Goal: Task Accomplishment & Management: Manage account settings

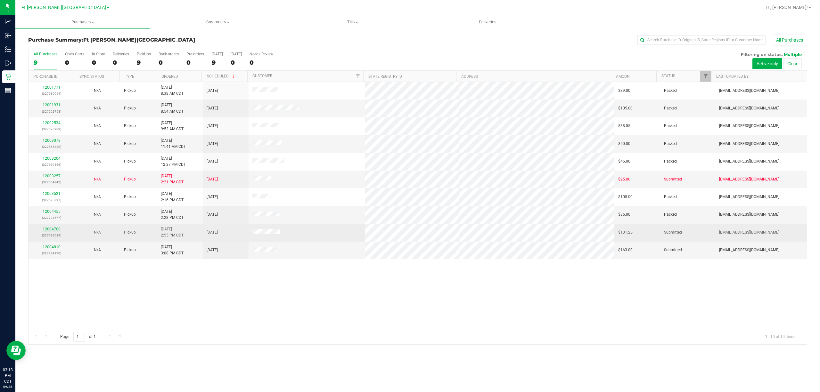
click at [48, 230] on link "12004708" at bounding box center [52, 229] width 18 height 4
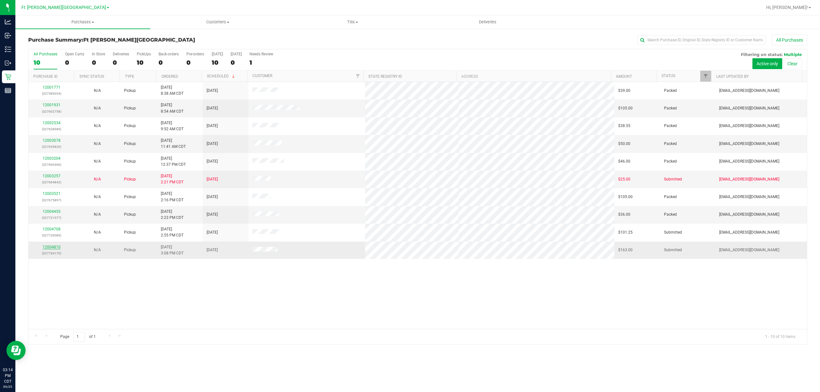
click at [53, 249] on link "12004810" at bounding box center [52, 247] width 18 height 4
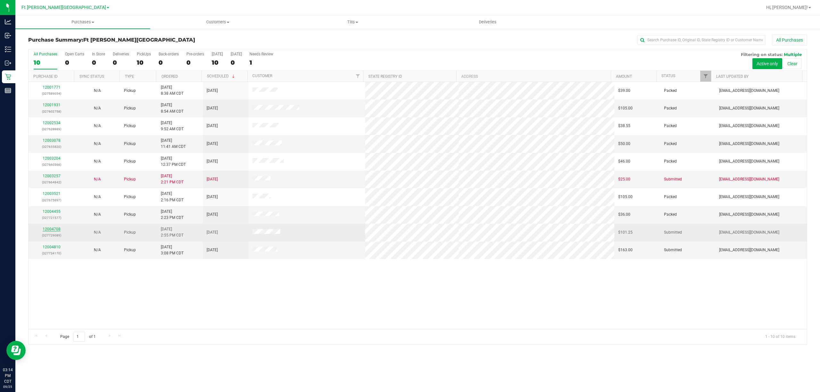
click at [56, 229] on link "12004708" at bounding box center [52, 229] width 18 height 4
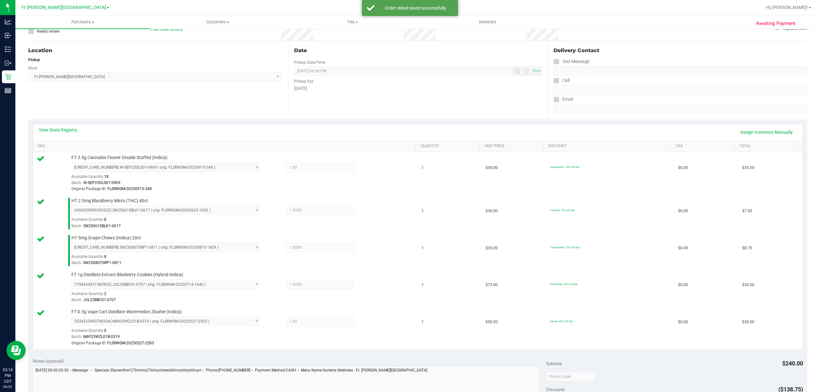
scroll to position [294, 0]
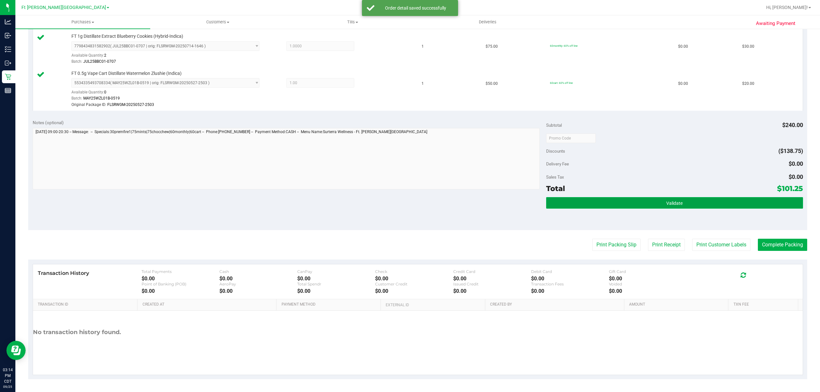
click at [670, 208] on button "Validate" at bounding box center [674, 203] width 257 height 12
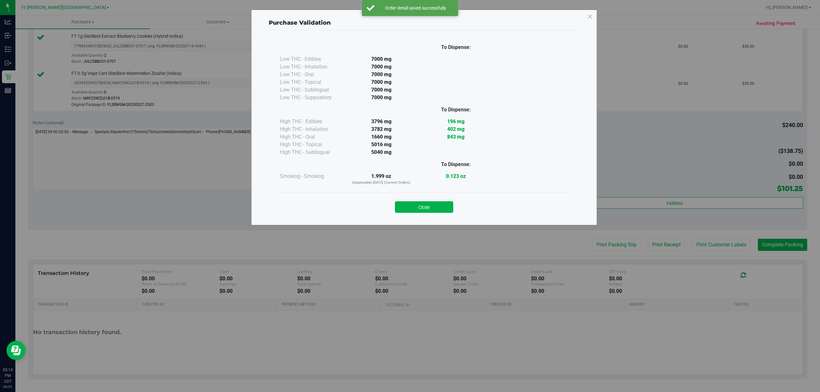
drag, startPoint x: 438, startPoint y: 208, endPoint x: 561, endPoint y: 246, distance: 128.8
click at [440, 210] on button "Close" at bounding box center [424, 207] width 58 height 12
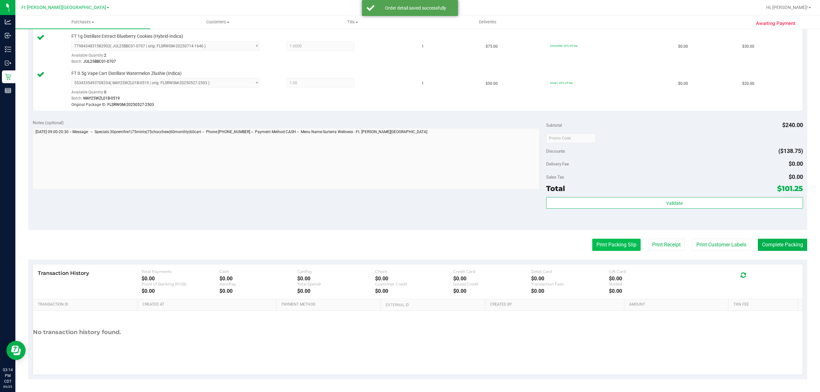
click at [611, 246] on button "Print Packing Slip" at bounding box center [616, 245] width 48 height 12
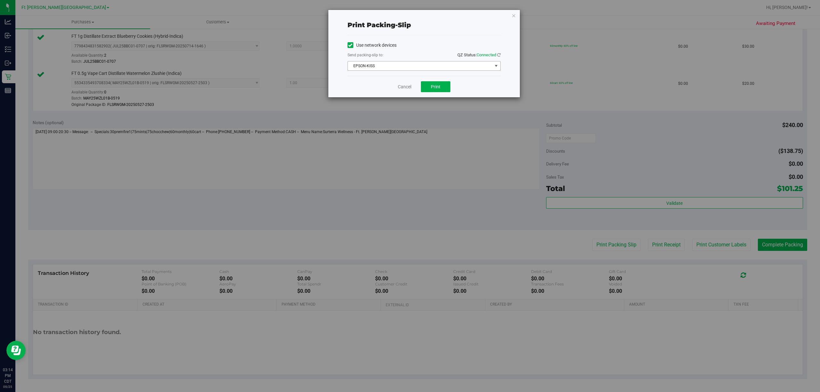
click at [399, 65] on span "EPSON-KISS" at bounding box center [420, 65] width 144 height 9
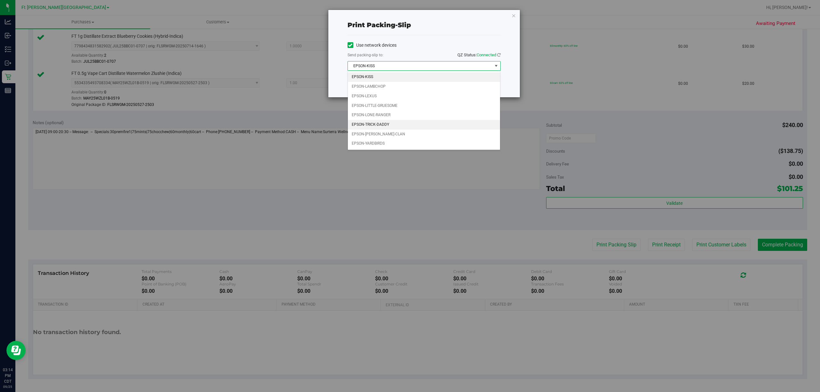
click at [380, 126] on li "EPSON-TRICK-DADDY" at bounding box center [424, 125] width 152 height 10
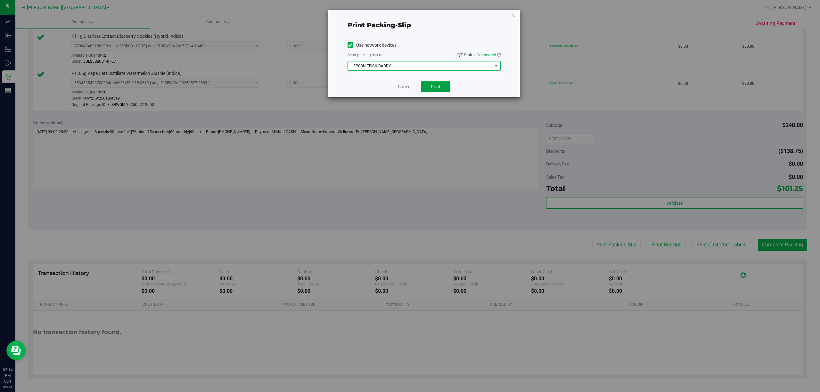
click at [442, 85] on button "Print" at bounding box center [435, 86] width 29 height 11
click at [404, 86] on link "Cancel" at bounding box center [404, 87] width 13 height 7
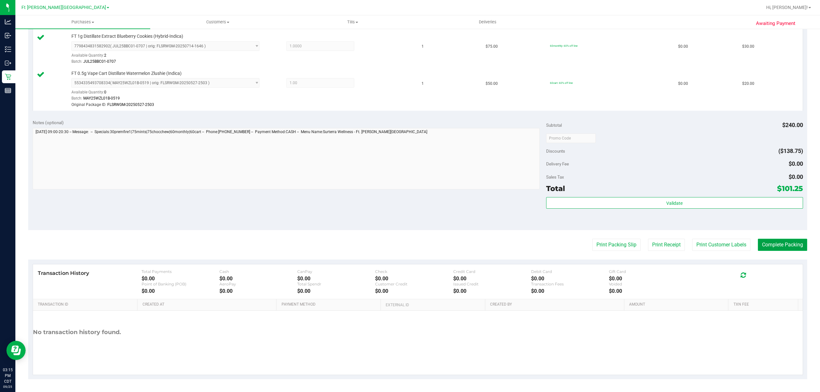
click at [779, 247] on button "Complete Packing" at bounding box center [782, 245] width 49 height 12
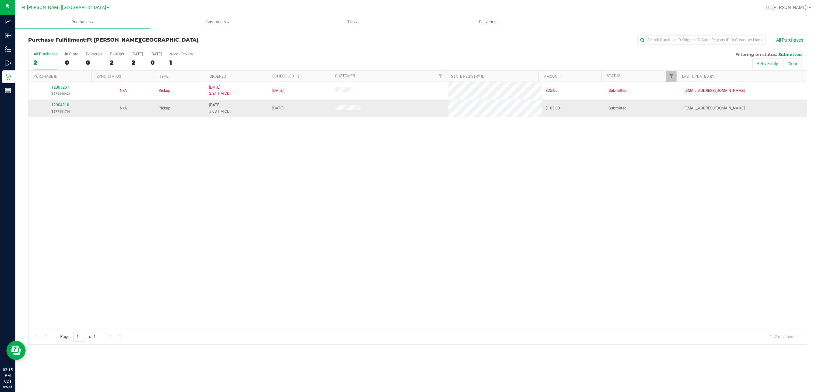
click at [66, 104] on link "12004810" at bounding box center [60, 105] width 18 height 4
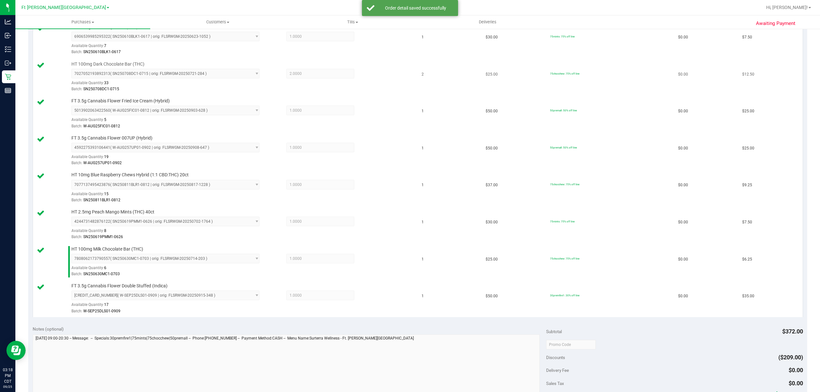
scroll to position [299, 0]
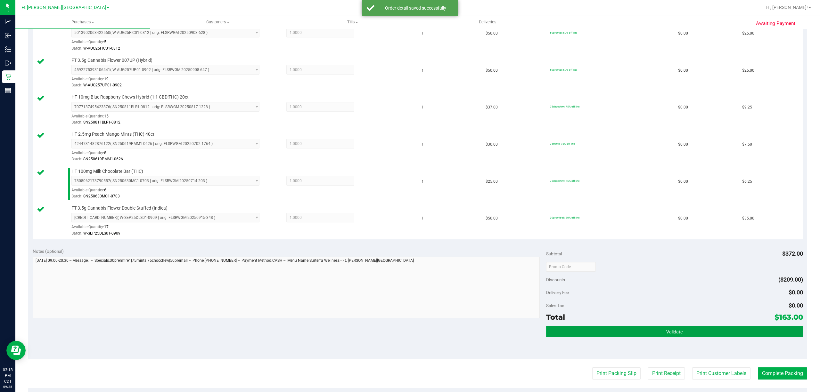
click at [648, 334] on button "Validate" at bounding box center [674, 332] width 257 height 12
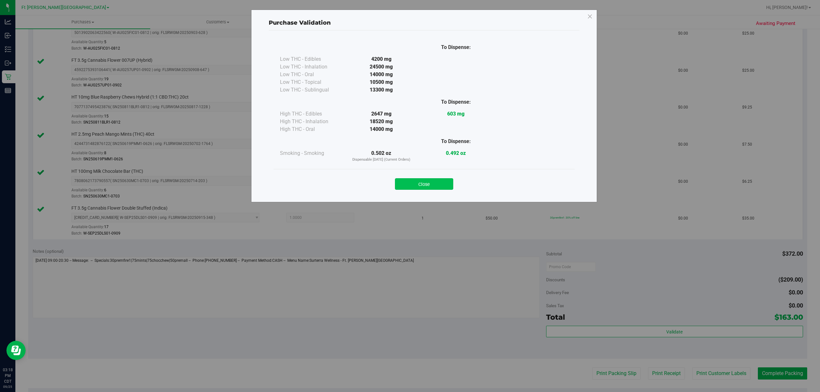
click at [419, 185] on button "Close" at bounding box center [424, 184] width 58 height 12
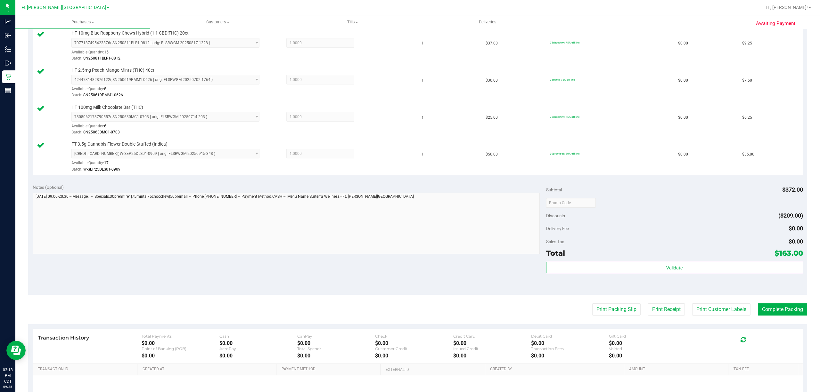
scroll to position [431, 0]
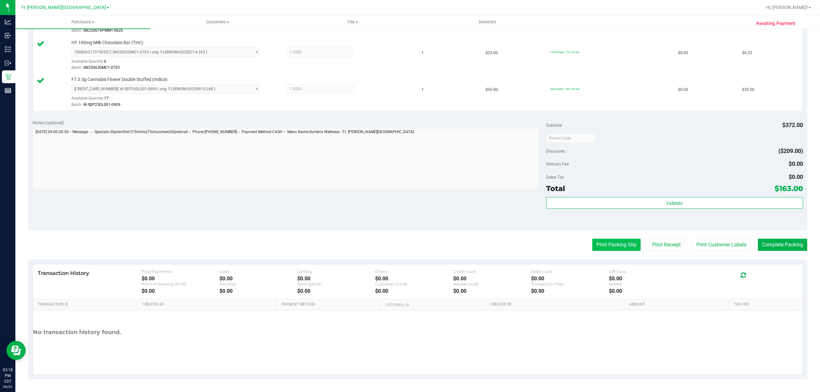
click at [604, 243] on button "Print Packing Slip" at bounding box center [616, 245] width 48 height 12
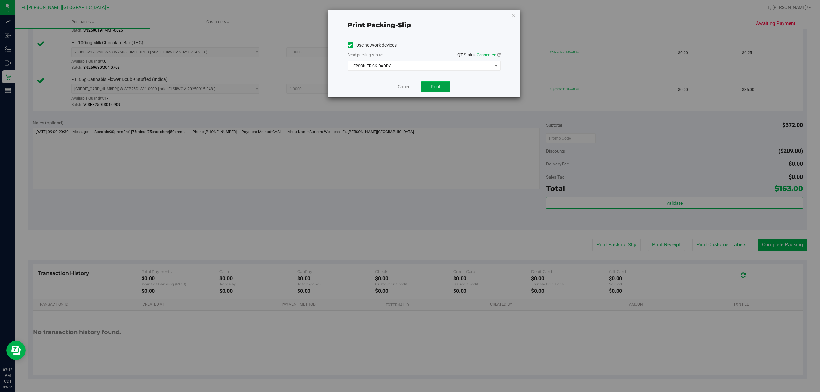
click at [439, 90] on button "Print" at bounding box center [435, 86] width 29 height 11
click at [409, 87] on link "Cancel" at bounding box center [404, 87] width 13 height 7
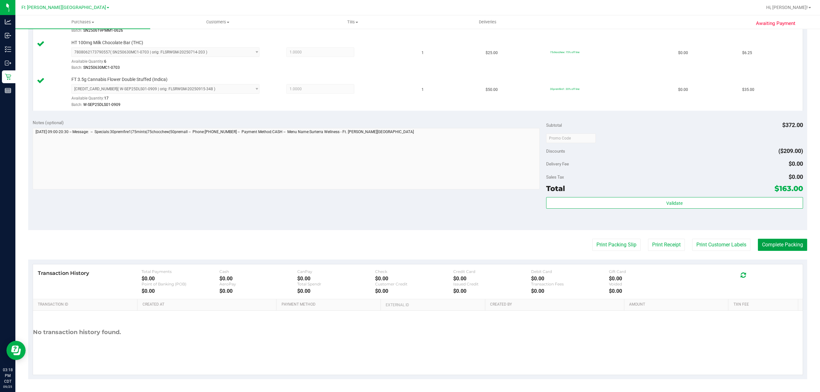
click at [776, 245] on button "Complete Packing" at bounding box center [782, 245] width 49 height 12
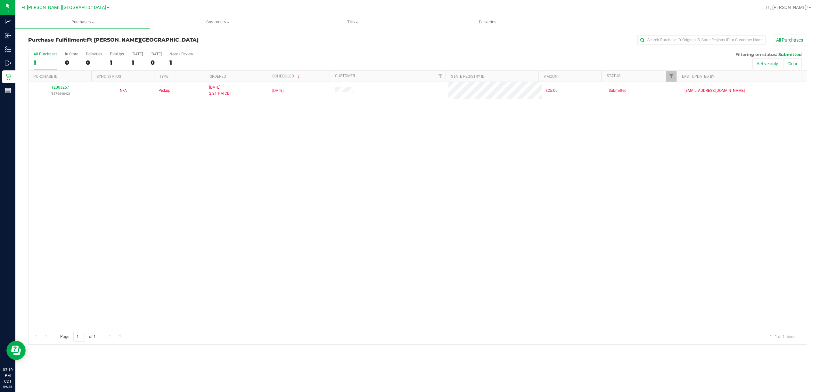
drag, startPoint x: 775, startPoint y: 245, endPoint x: 709, endPoint y: 206, distance: 77.1
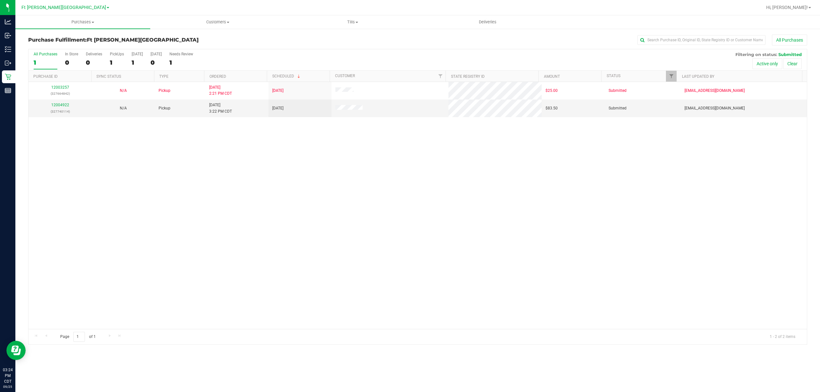
drag, startPoint x: 709, startPoint y: 206, endPoint x: 457, endPoint y: 211, distance: 251.5
click at [457, 211] on div "12003257 (327664842) N/A Pickup [DATE] 2:21 PM CDT 9/25/2025 $25.00 Submitted […" at bounding box center [418, 205] width 778 height 247
click at [63, 106] on link "12004922" at bounding box center [60, 105] width 18 height 4
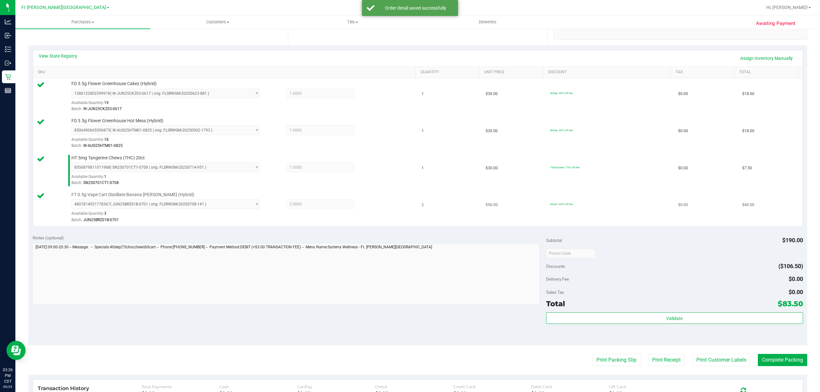
scroll to position [128, 0]
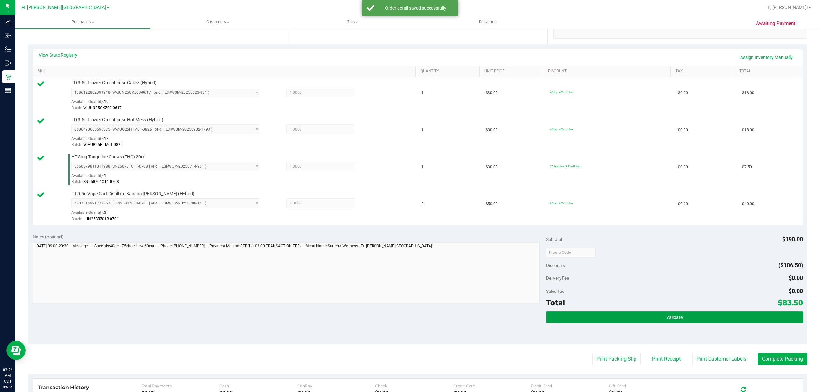
click at [693, 318] on button "Validate" at bounding box center [674, 318] width 257 height 12
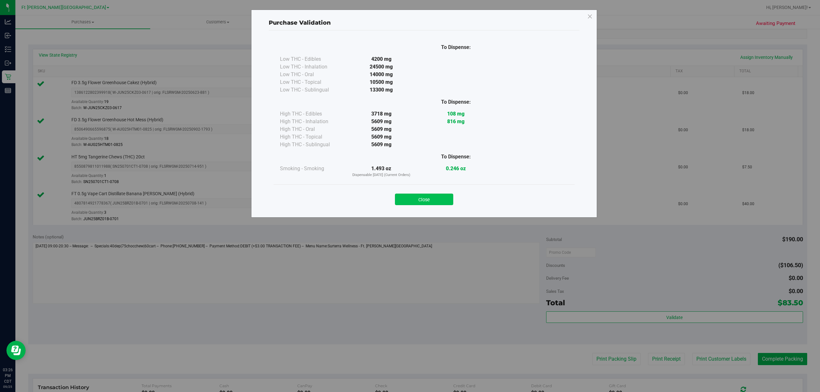
click at [431, 204] on button "Close" at bounding box center [424, 200] width 58 height 12
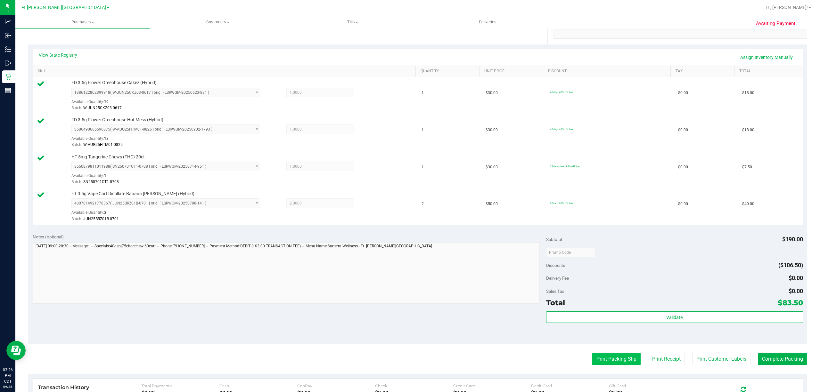
click at [618, 363] on button "Print Packing Slip" at bounding box center [616, 359] width 48 height 12
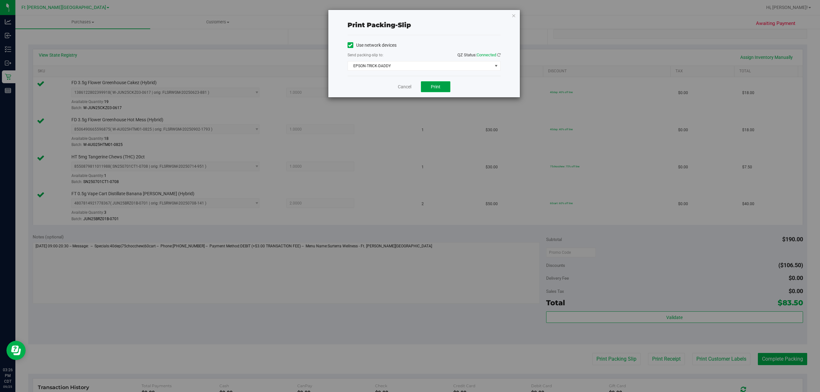
click at [438, 89] on span "Print" at bounding box center [436, 86] width 10 height 5
click at [402, 87] on link "Cancel" at bounding box center [404, 87] width 13 height 7
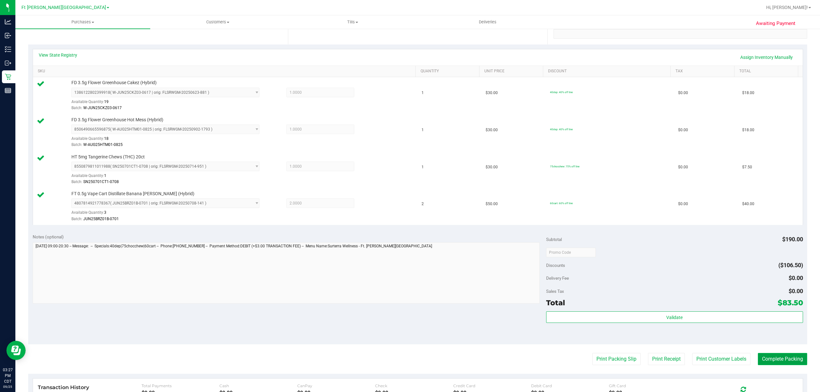
click at [760, 363] on button "Complete Packing" at bounding box center [782, 359] width 49 height 12
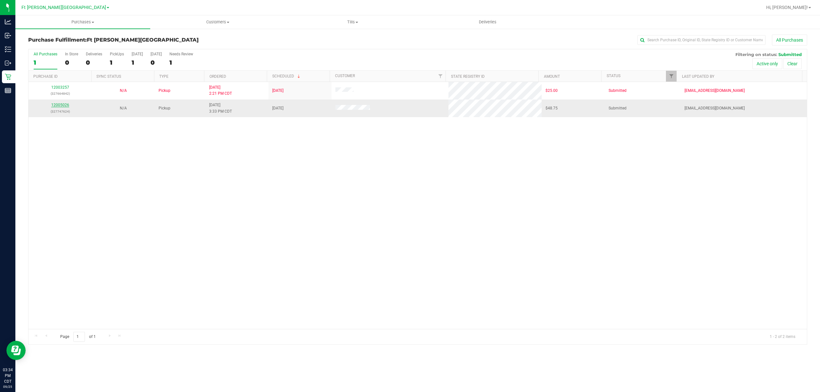
click at [63, 103] on link "12005026" at bounding box center [60, 105] width 18 height 4
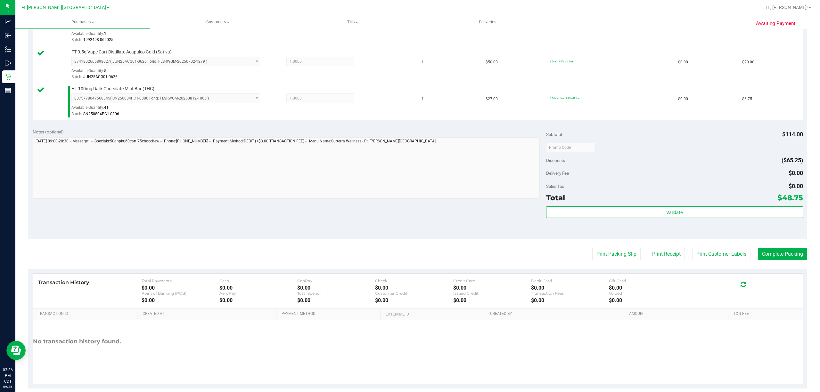
scroll to position [244, 0]
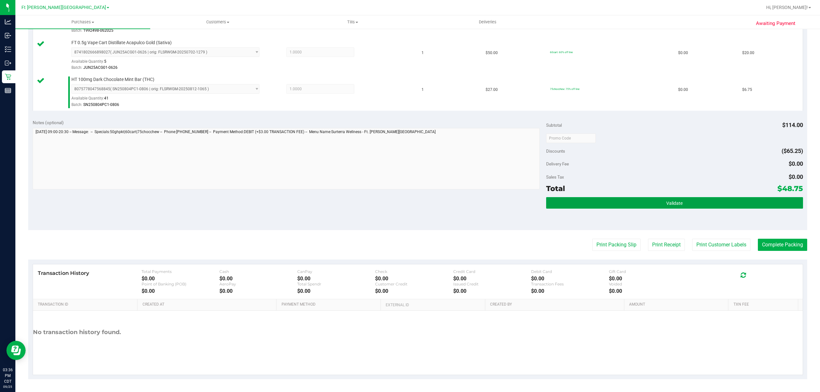
drag, startPoint x: 703, startPoint y: 206, endPoint x: 732, endPoint y: 183, distance: 36.4
click at [703, 204] on button "Validate" at bounding box center [674, 203] width 257 height 12
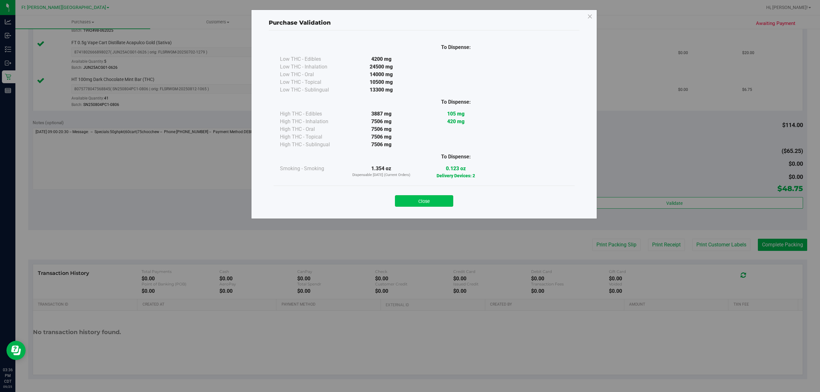
click at [419, 201] on button "Close" at bounding box center [424, 201] width 58 height 12
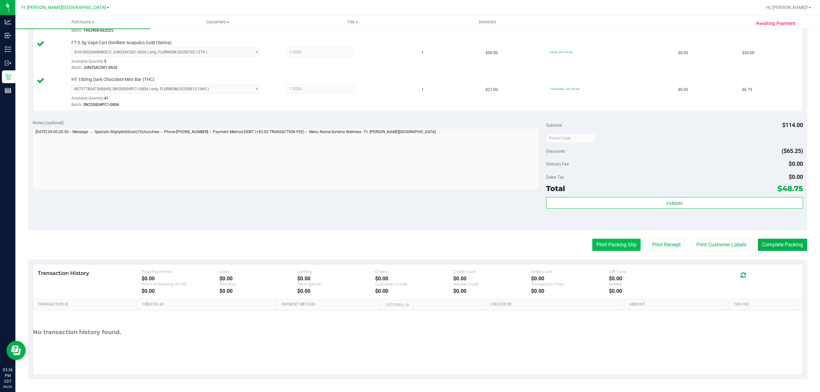
click at [620, 249] on button "Print Packing Slip" at bounding box center [616, 245] width 48 height 12
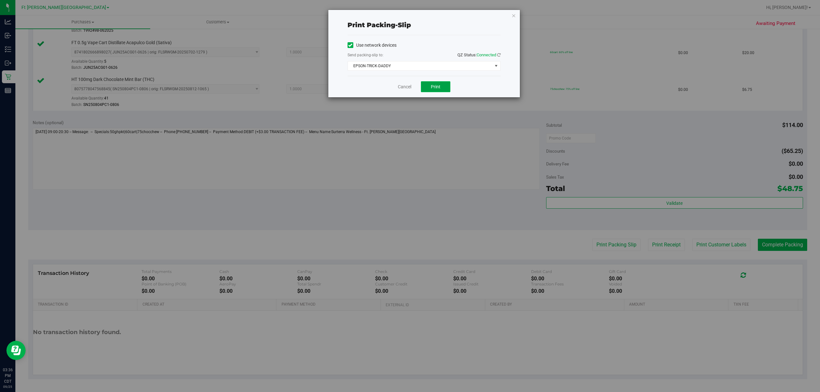
click at [438, 86] on span "Print" at bounding box center [436, 86] width 10 height 5
click at [407, 85] on link "Cancel" at bounding box center [404, 87] width 13 height 7
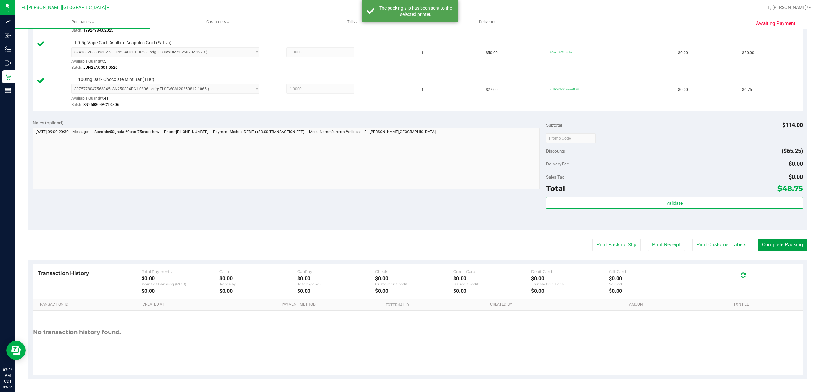
click at [780, 244] on button "Complete Packing" at bounding box center [782, 245] width 49 height 12
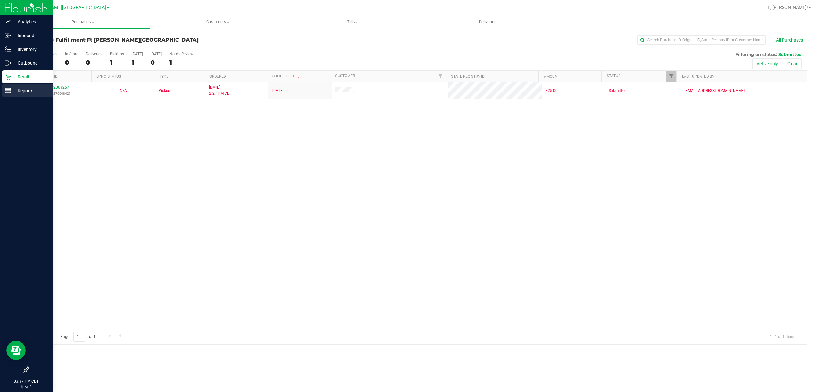
click at [27, 89] on p "Reports" at bounding box center [30, 91] width 38 height 8
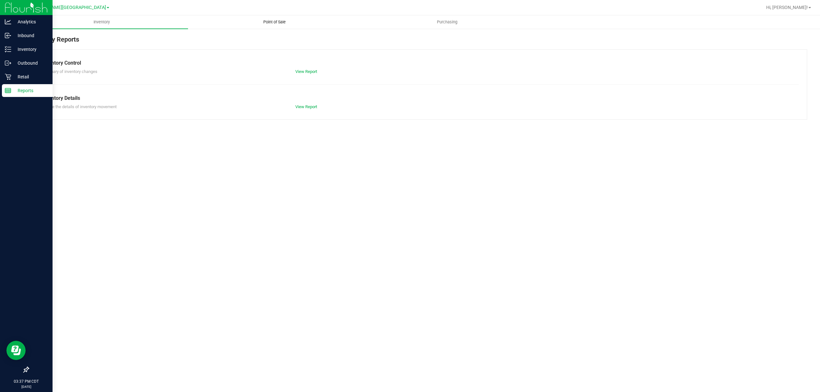
click at [282, 23] on span "Point of Sale" at bounding box center [275, 22] width 40 height 6
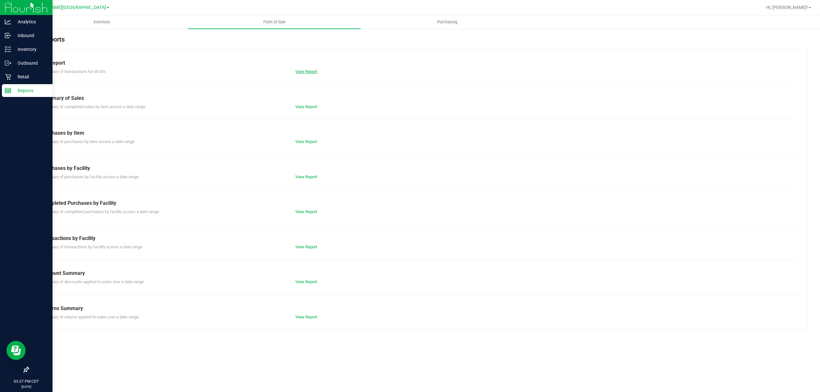
click at [307, 72] on link "View Report" at bounding box center [306, 71] width 22 height 5
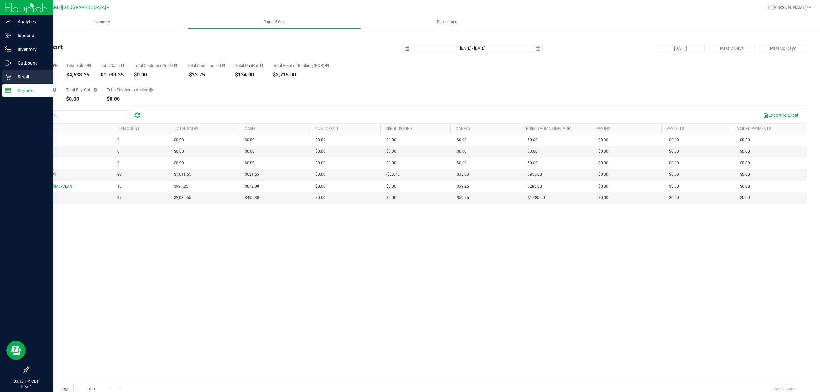
click at [22, 74] on p "Retail" at bounding box center [30, 77] width 38 height 8
